Goal: Information Seeking & Learning: Understand process/instructions

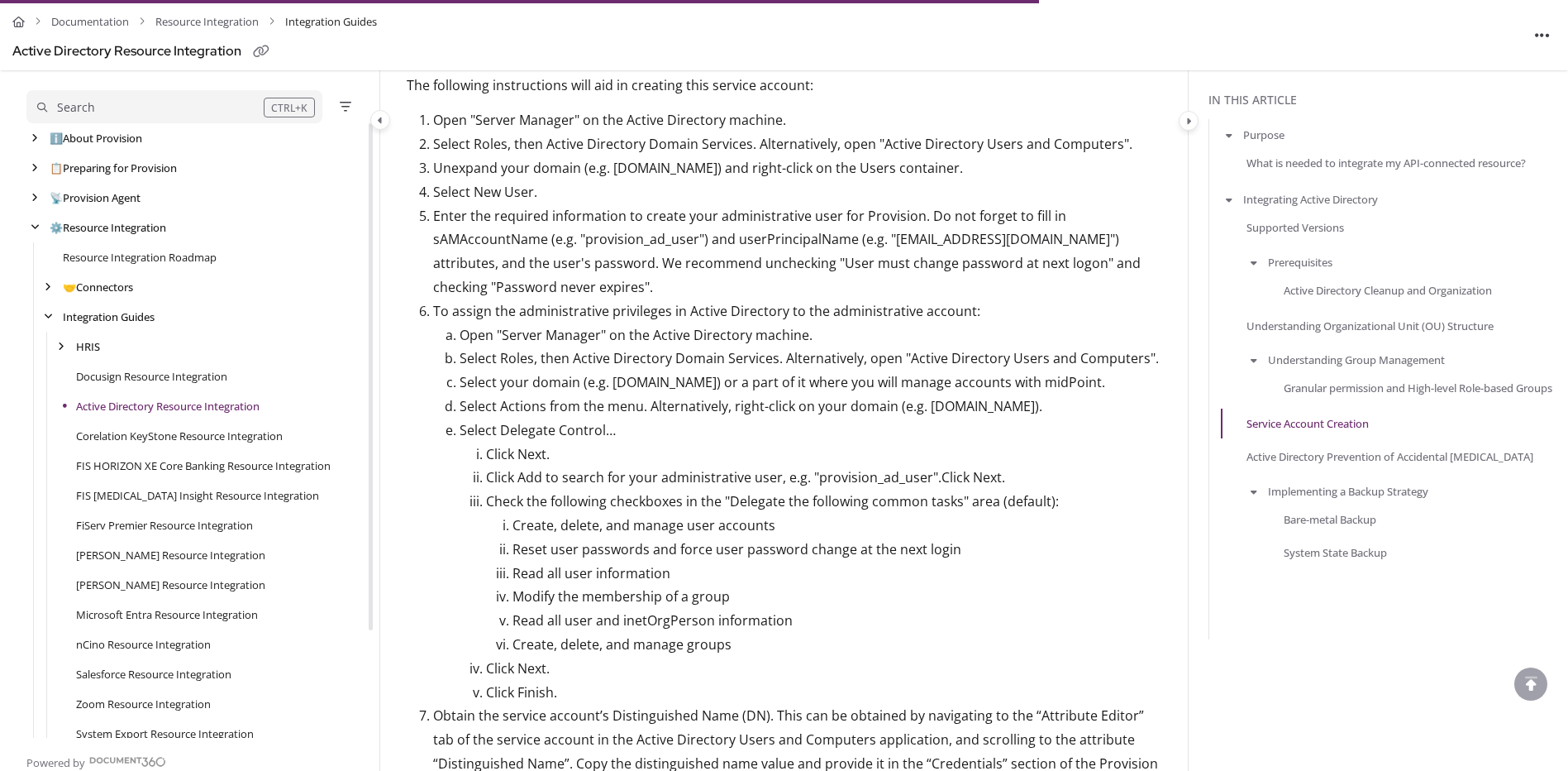
scroll to position [2796, 0]
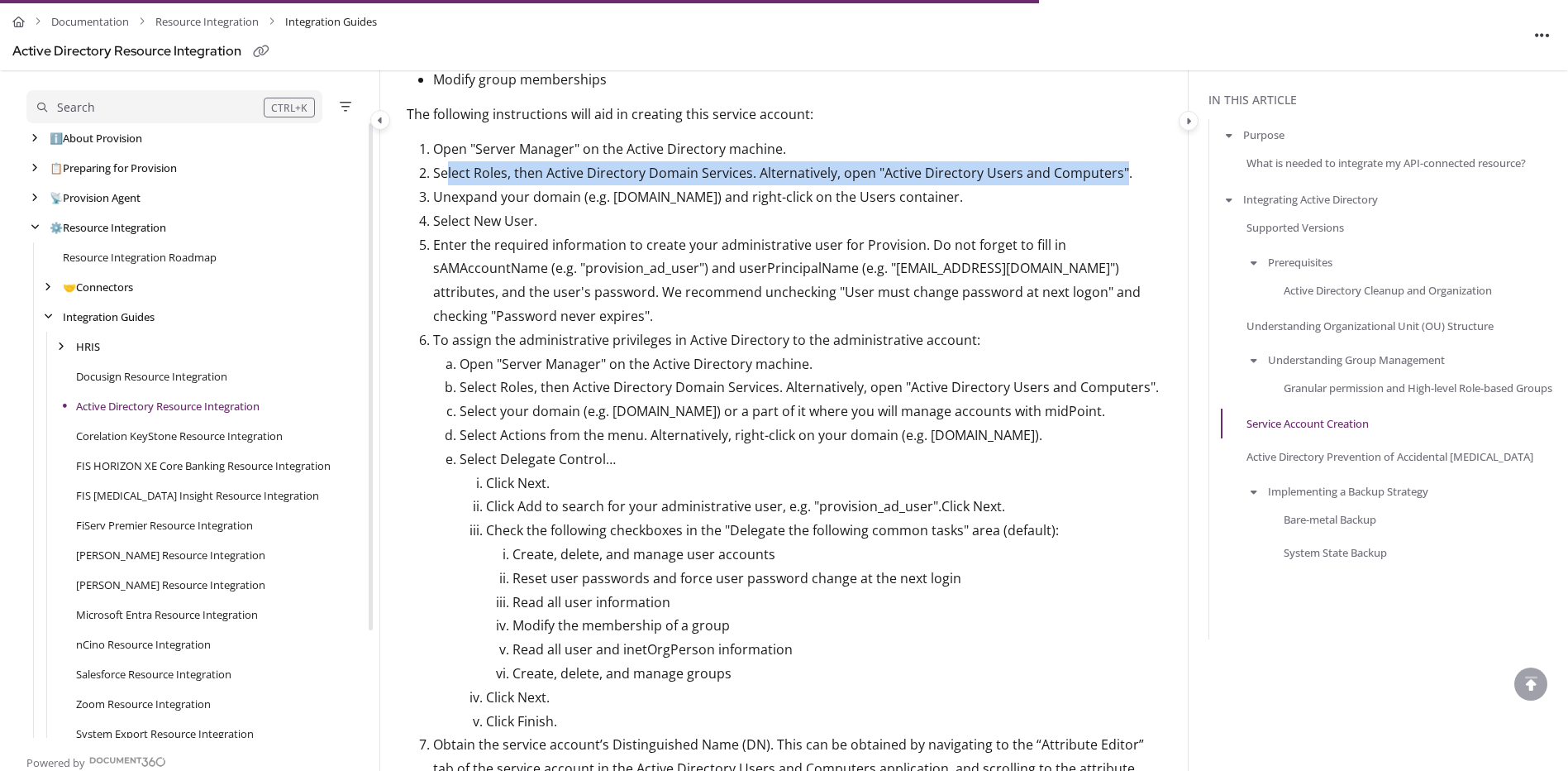
drag, startPoint x: 445, startPoint y: 151, endPoint x: 1111, endPoint y: 143, distance: 666.0
click at [1117, 161] on p "Select Roles, then Active Directory Domain Services. Alternatively, open "Activ…" at bounding box center [797, 173] width 728 height 24
click at [910, 161] on p "Select Roles, then Active Directory Domain Services. Alternatively, open "Activ…" at bounding box center [797, 173] width 728 height 24
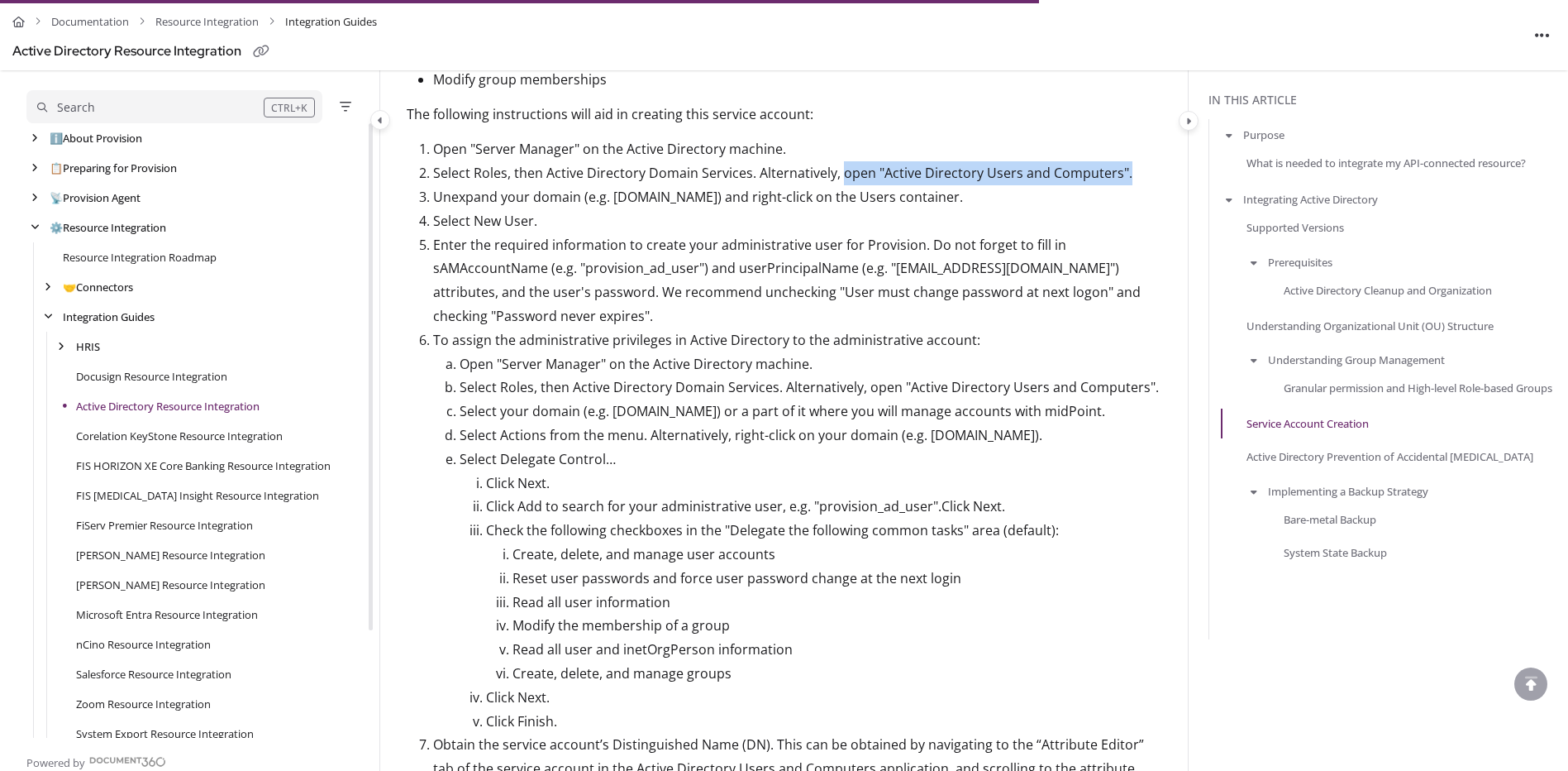
drag, startPoint x: 838, startPoint y: 149, endPoint x: 1122, endPoint y: 147, distance: 284.0
click at [1122, 161] on p "Select Roles, then Active Directory Domain Services. Alternatively, open "Activ…" at bounding box center [797, 173] width 728 height 24
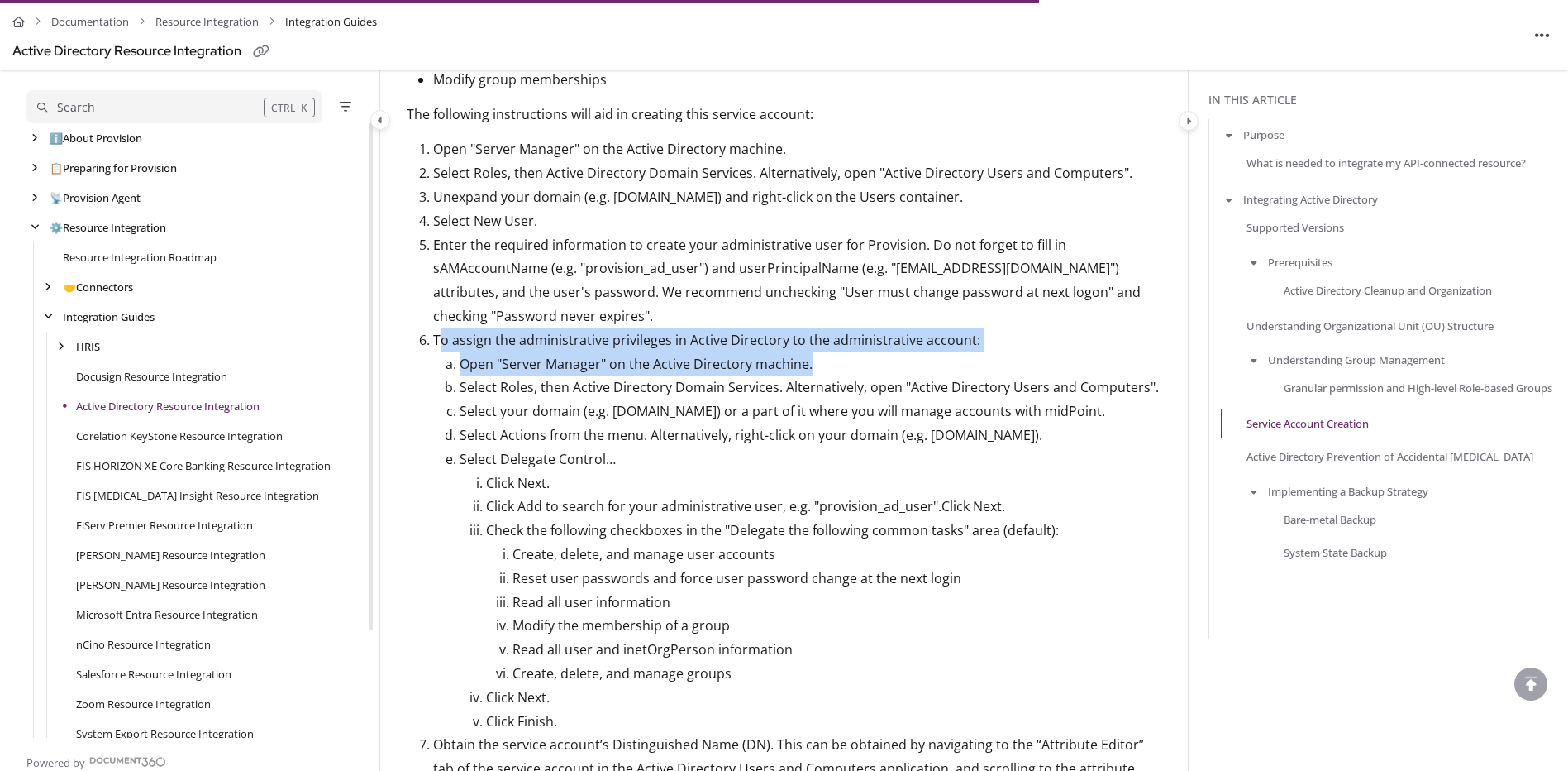
drag, startPoint x: 441, startPoint y: 314, endPoint x: 810, endPoint y: 341, distance: 370.0
click at [810, 341] on li "To assign the administrative privileges in Active Directory to the administrati…" at bounding box center [797, 531] width 728 height 406
drag, startPoint x: 810, startPoint y: 341, endPoint x: 601, endPoint y: 340, distance: 209.0
click at [601, 353] on p "Open "Server Manager" on the Active Directory machine." at bounding box center [810, 364] width 702 height 24
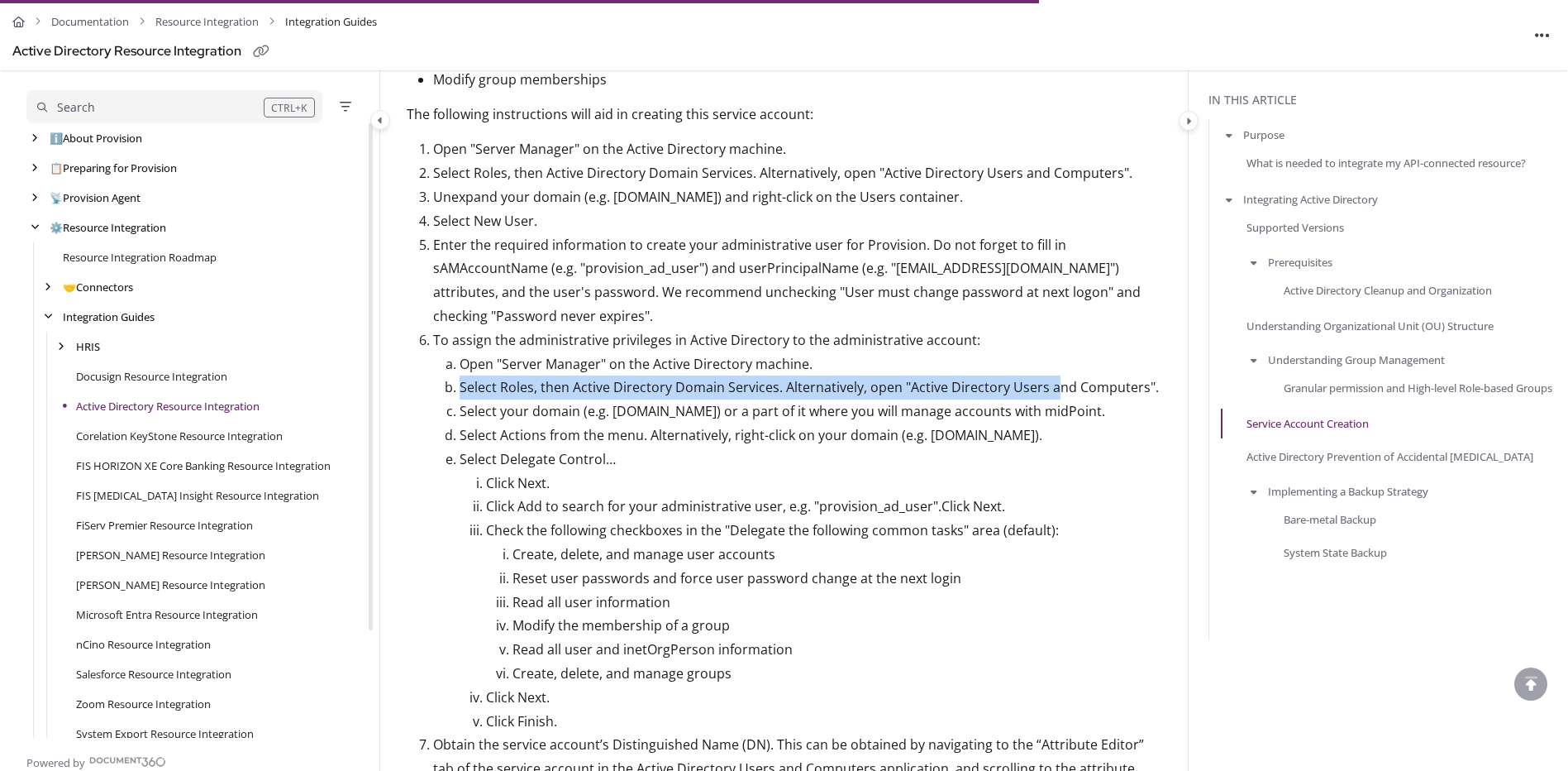
drag, startPoint x: 459, startPoint y: 363, endPoint x: 1053, endPoint y: 364, distance: 594.0
click at [1053, 375] on li "Select Roles, then Active Directory Domain Services. Alternatively, open "Activ…" at bounding box center [810, 387] width 702 height 24
click at [682, 375] on p "Select Roles, then Active Directory Domain Services. Alternatively, open "Activ…" at bounding box center [810, 387] width 702 height 24
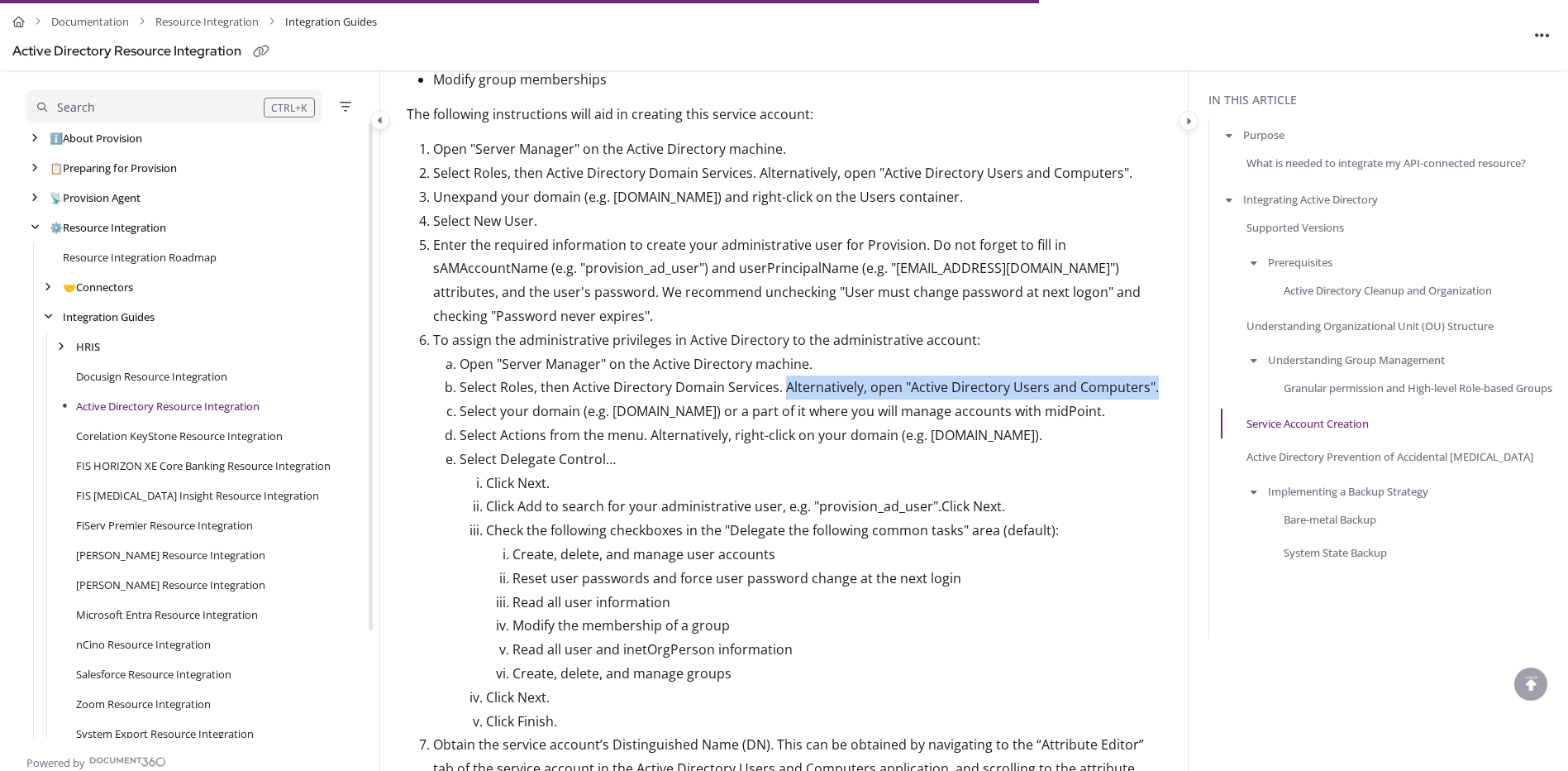
drag, startPoint x: 780, startPoint y: 364, endPoint x: 1146, endPoint y: 361, distance: 366.0
click at [1146, 375] on p "Select Roles, then Active Directory Domain Services. Alternatively, open "Activ…" at bounding box center [810, 387] width 702 height 24
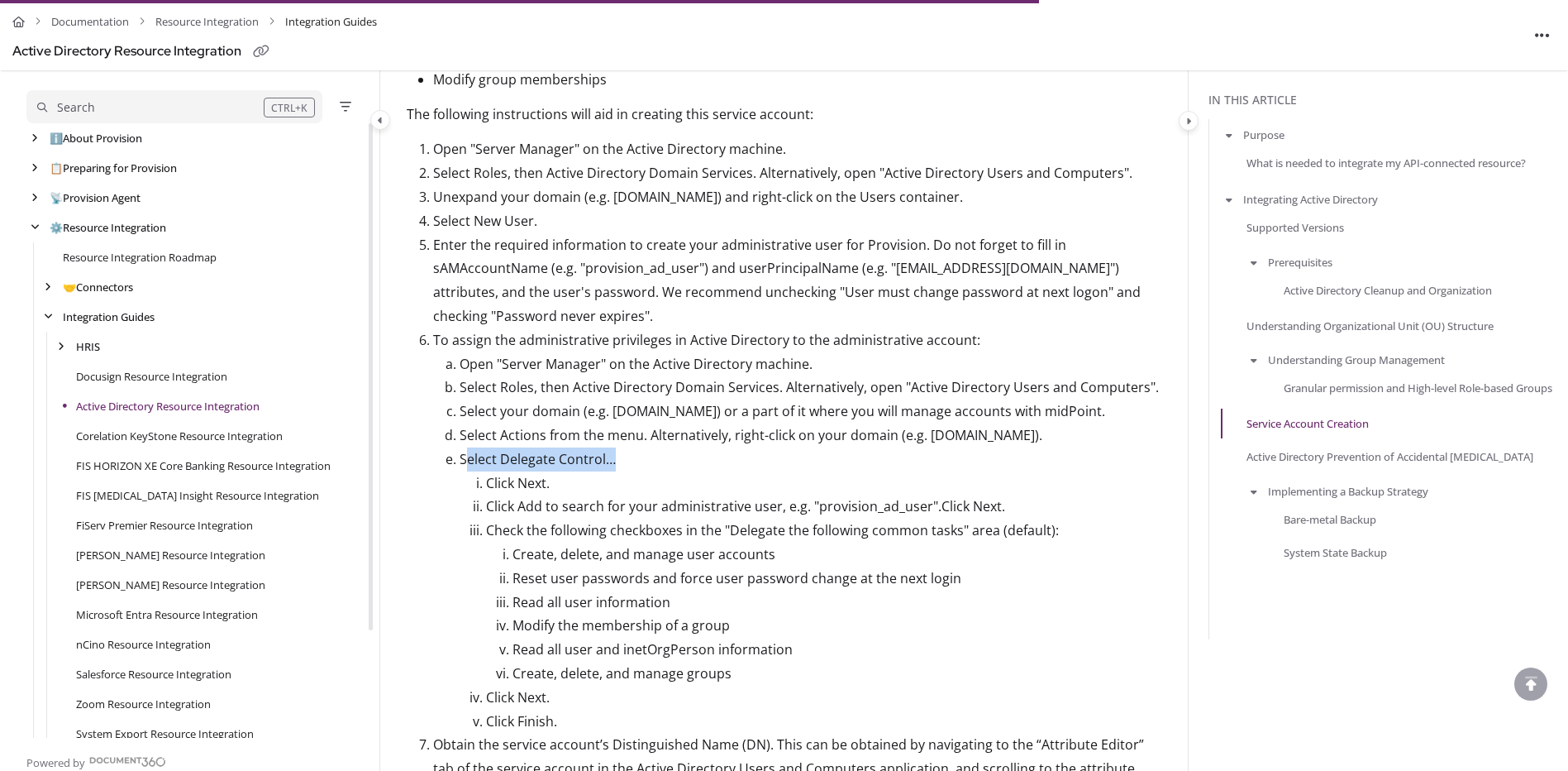
drag, startPoint x: 464, startPoint y: 436, endPoint x: 637, endPoint y: 436, distance: 173.0
click at [637, 447] on p "Select Delegate Control…" at bounding box center [810, 459] width 702 height 24
drag, startPoint x: 517, startPoint y: 652, endPoint x: 781, endPoint y: 651, distance: 264.0
click at [781, 662] on p "Create, delete, and manage groups" at bounding box center [837, 674] width 649 height 24
click at [779, 638] on p "Read all user and inetOrgPerson information" at bounding box center [837, 650] width 649 height 24
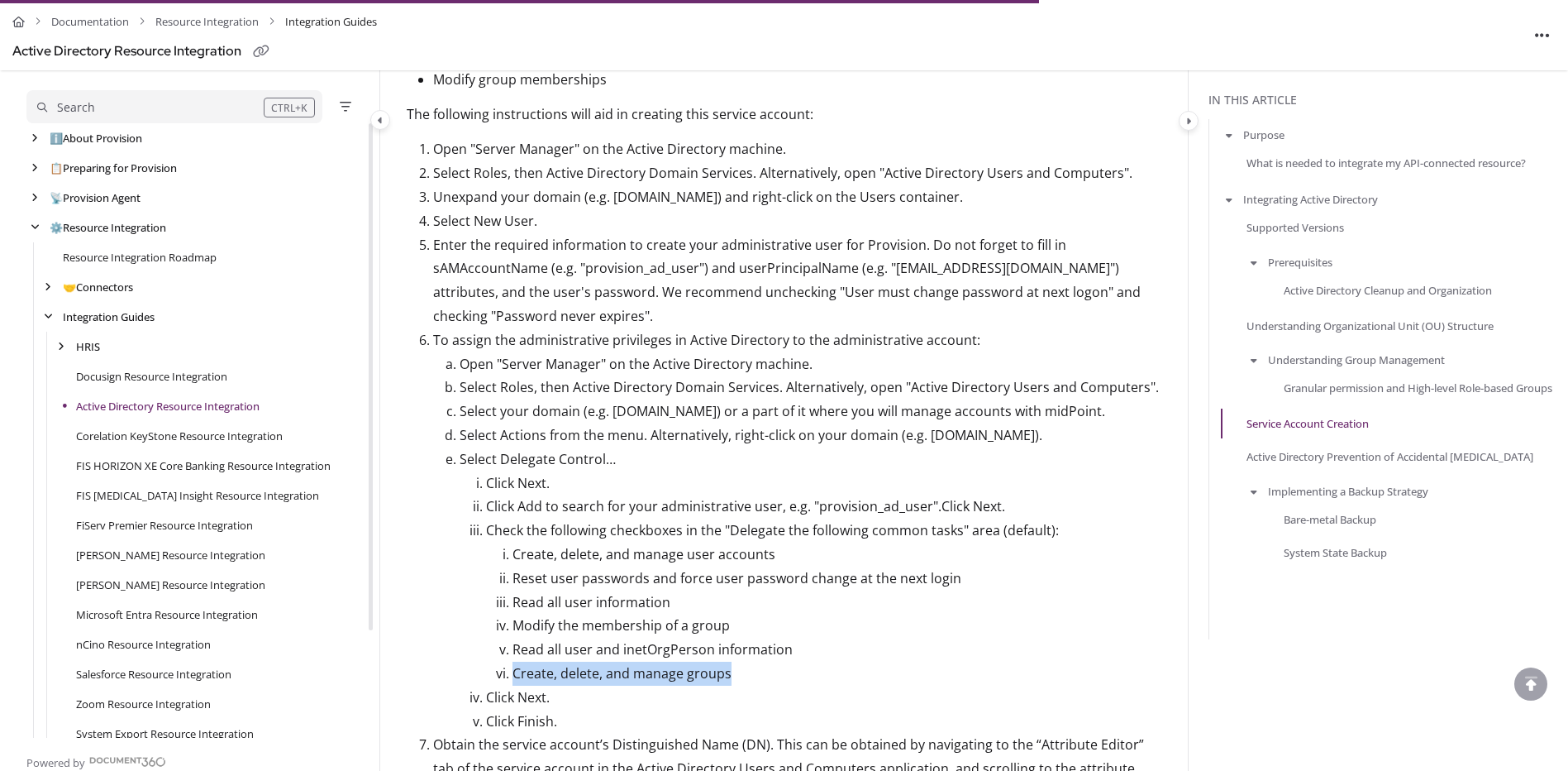
drag, startPoint x: 740, startPoint y: 659, endPoint x: 512, endPoint y: 658, distance: 228.0
click at [512, 662] on p "Create, delete, and manage groups" at bounding box center [837, 674] width 649 height 24
copy p "Create, delete, and manage groups"
drag, startPoint x: 458, startPoint y: 391, endPoint x: 581, endPoint y: 391, distance: 123.0
click at [581, 399] on li "Select your domain (e.g. [DOMAIN_NAME]) or a part of it where you will manage a…" at bounding box center [810, 411] width 702 height 24
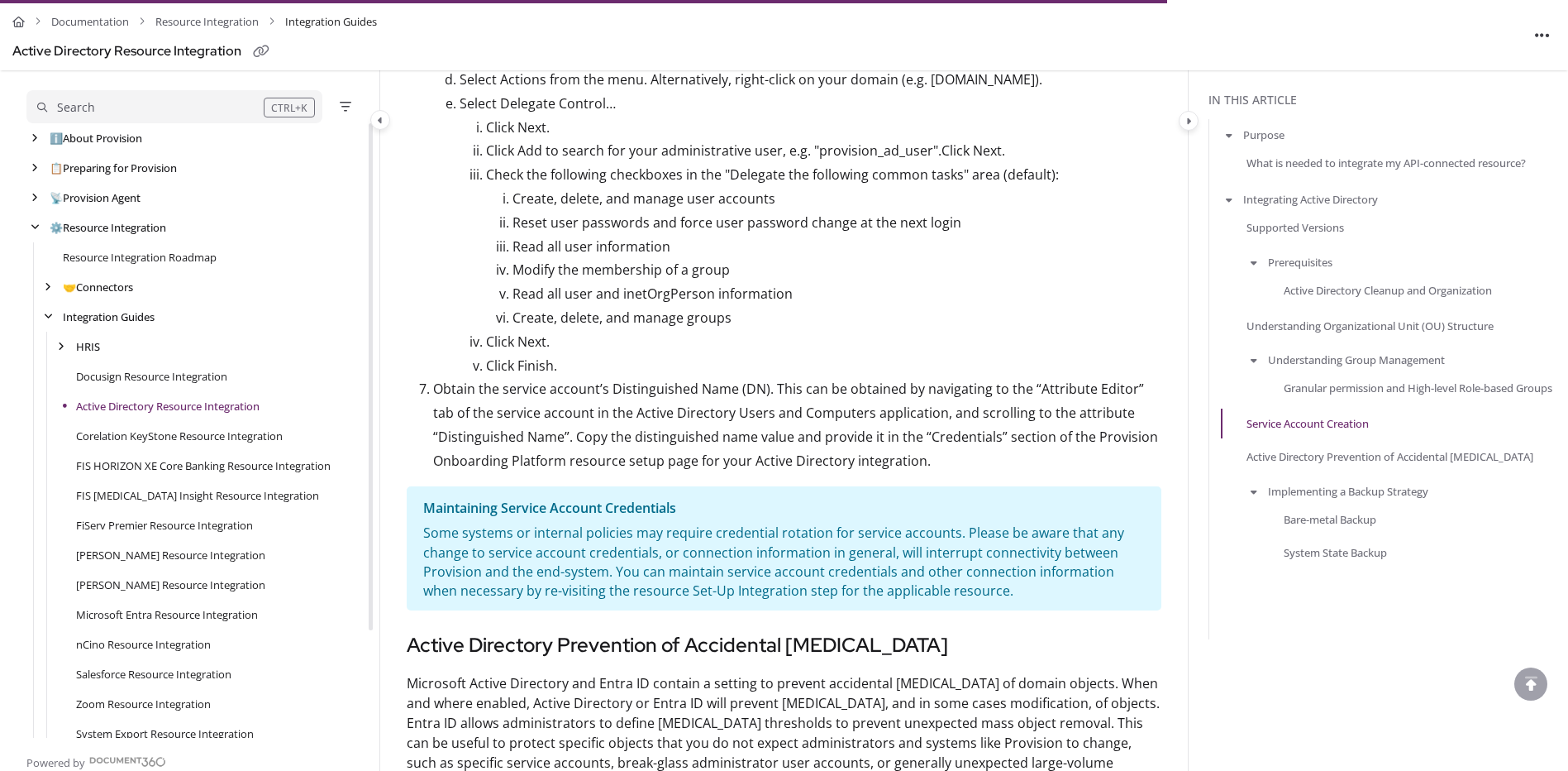
scroll to position [3127, 0]
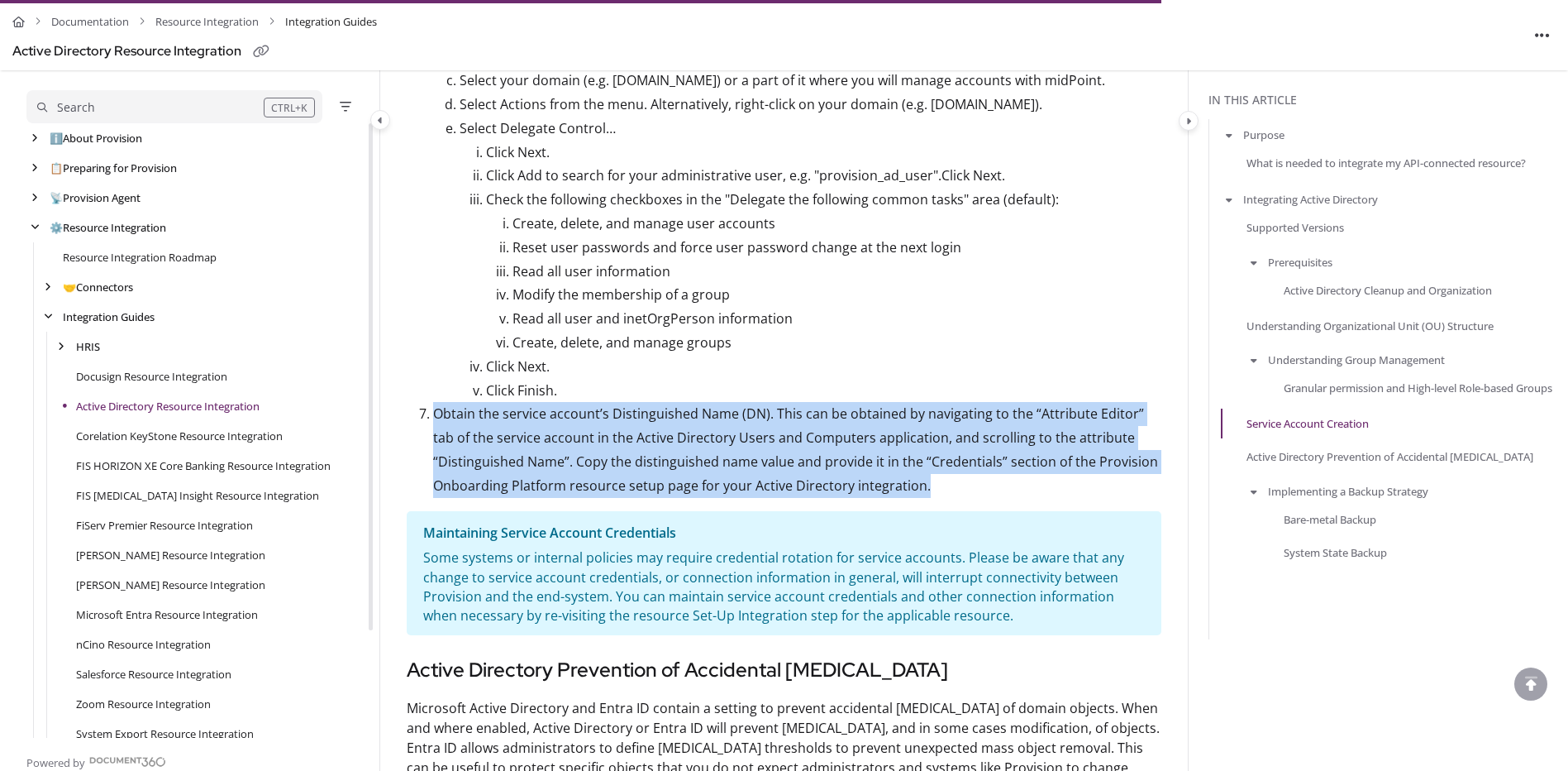
drag, startPoint x: 701, startPoint y: 422, endPoint x: 415, endPoint y: 392, distance: 287.6
click at [415, 392] on ol "Open "Server Manager" on the Active Directory machine. Select Roles, then Activ…" at bounding box center [783, 152] width 754 height 691
click at [935, 461] on p "Obtain the service account’s Distinguished Name (DN). This can be obtained by n…" at bounding box center [797, 450] width 728 height 95
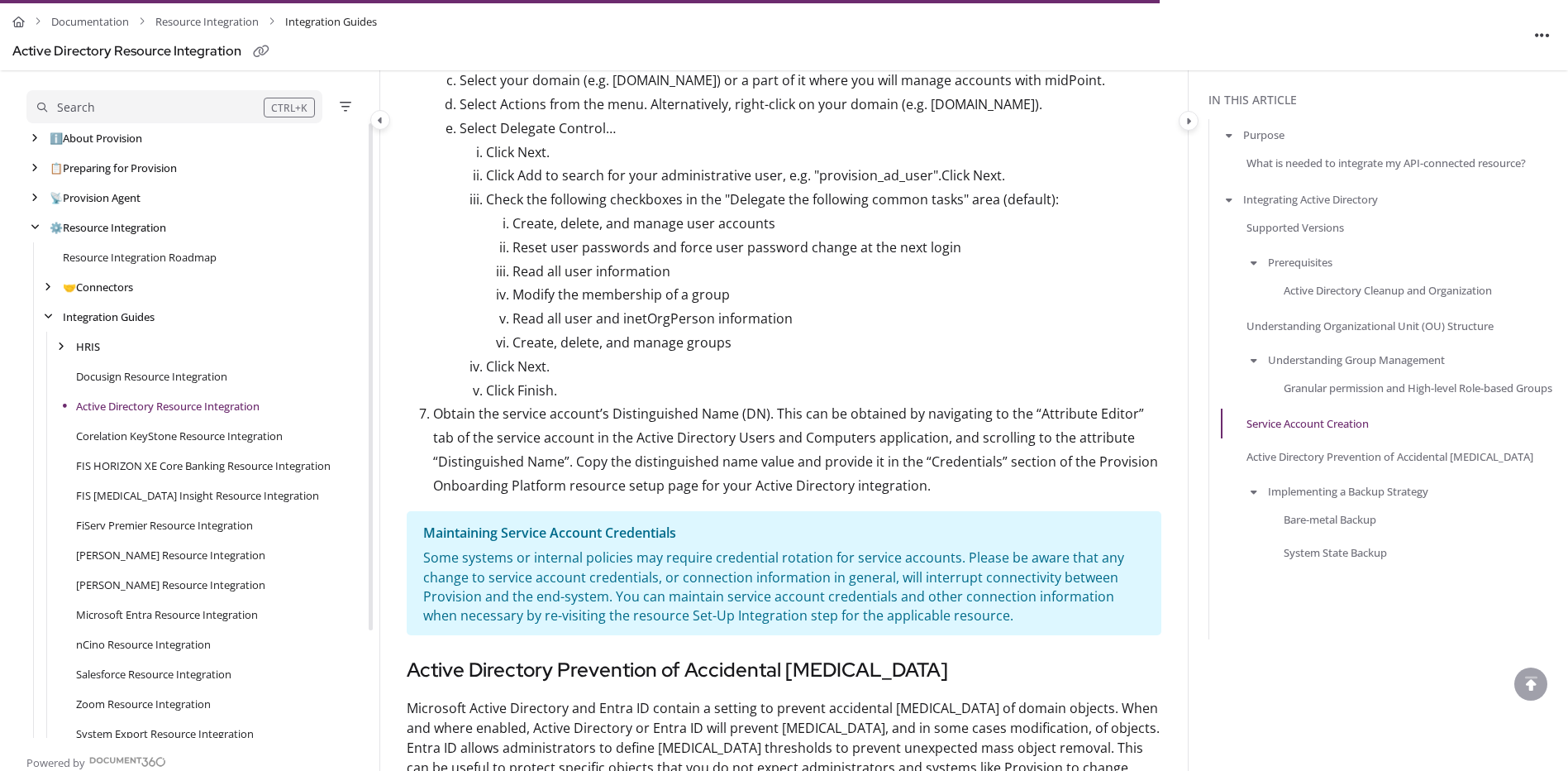
scroll to position [3044, 0]
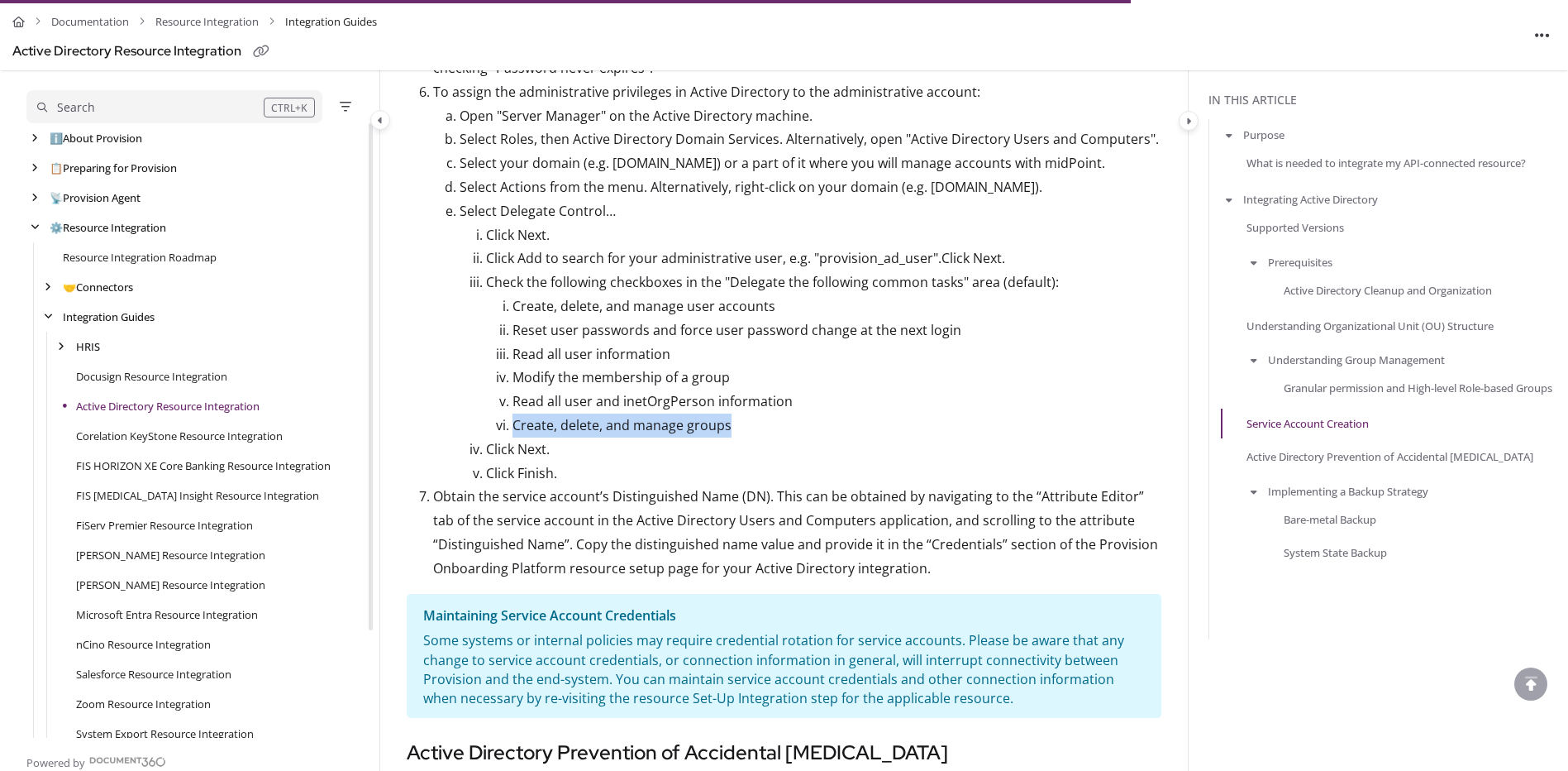
drag, startPoint x: 510, startPoint y: 399, endPoint x: 732, endPoint y: 407, distance: 222.1
click at [732, 414] on li "Create, delete, and manage groups" at bounding box center [837, 426] width 649 height 24
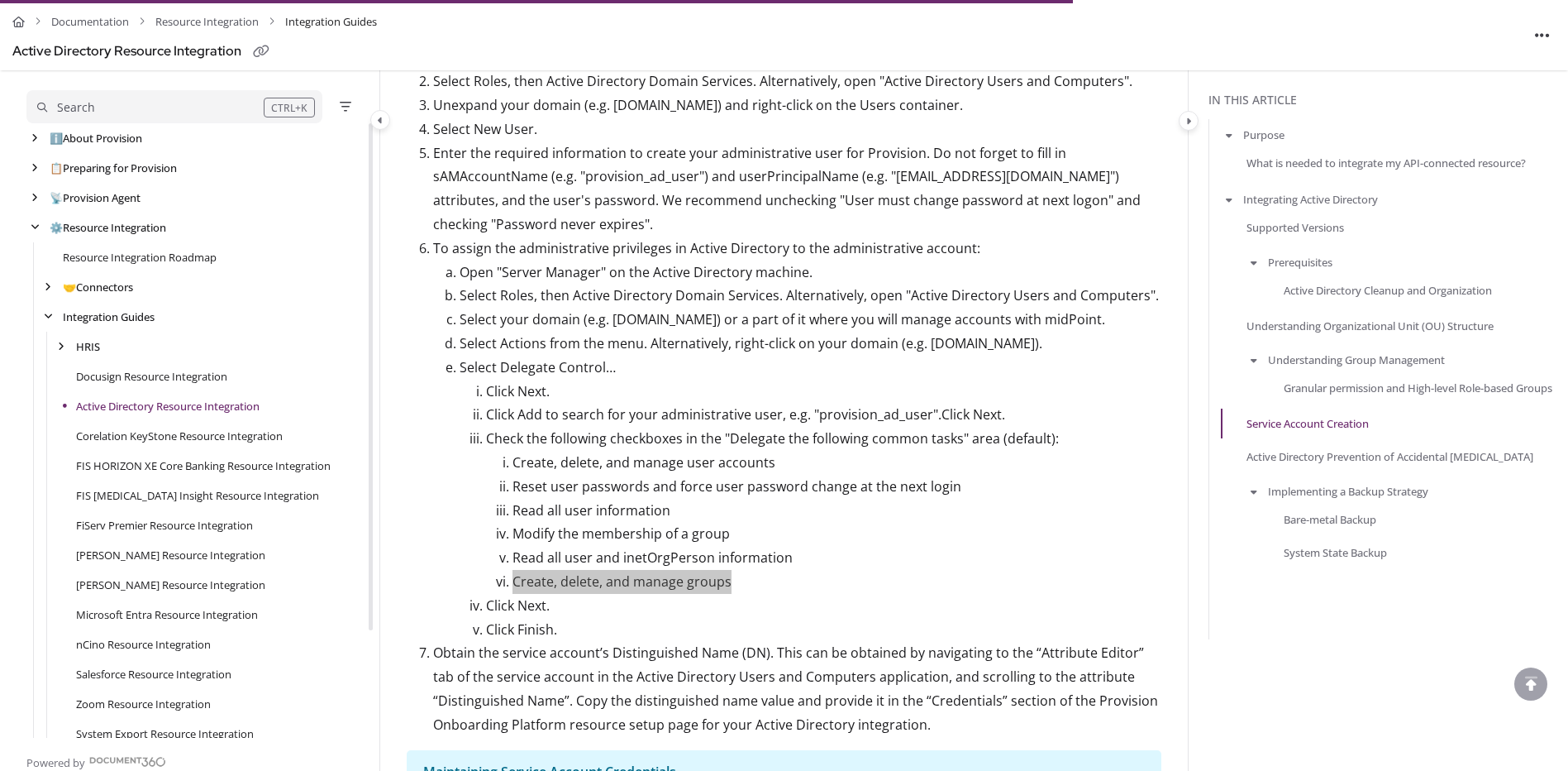
scroll to position [2879, 0]
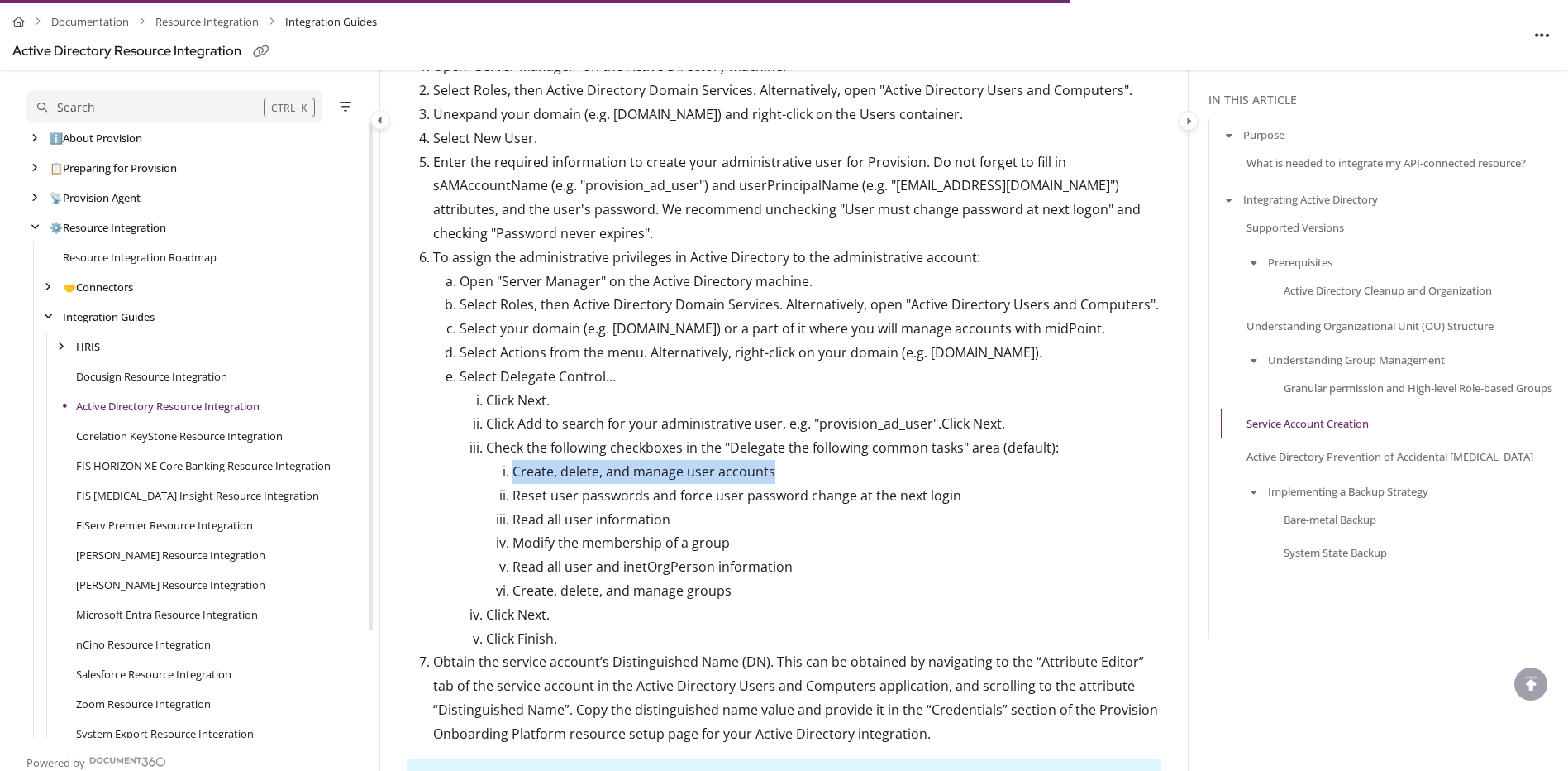
drag, startPoint x: 777, startPoint y: 452, endPoint x: 507, endPoint y: 452, distance: 270.0
click at [512, 460] on li "Create, delete, and manage user accounts" at bounding box center [837, 471] width 649 height 24
click at [734, 460] on p "Create, delete, and manage user accounts" at bounding box center [837, 471] width 649 height 24
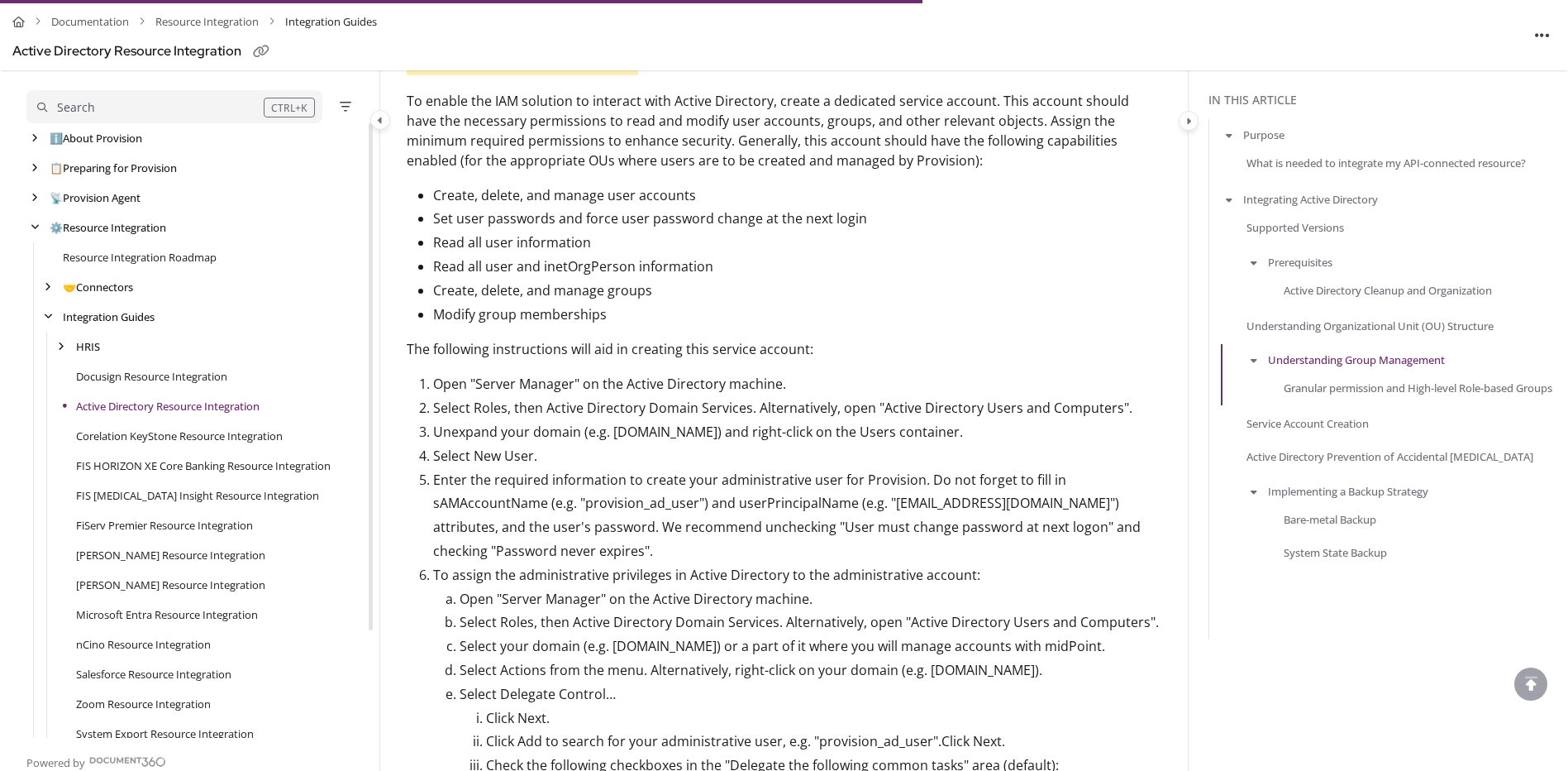
scroll to position [2564, 0]
